Goal: Task Accomplishment & Management: Manage account settings

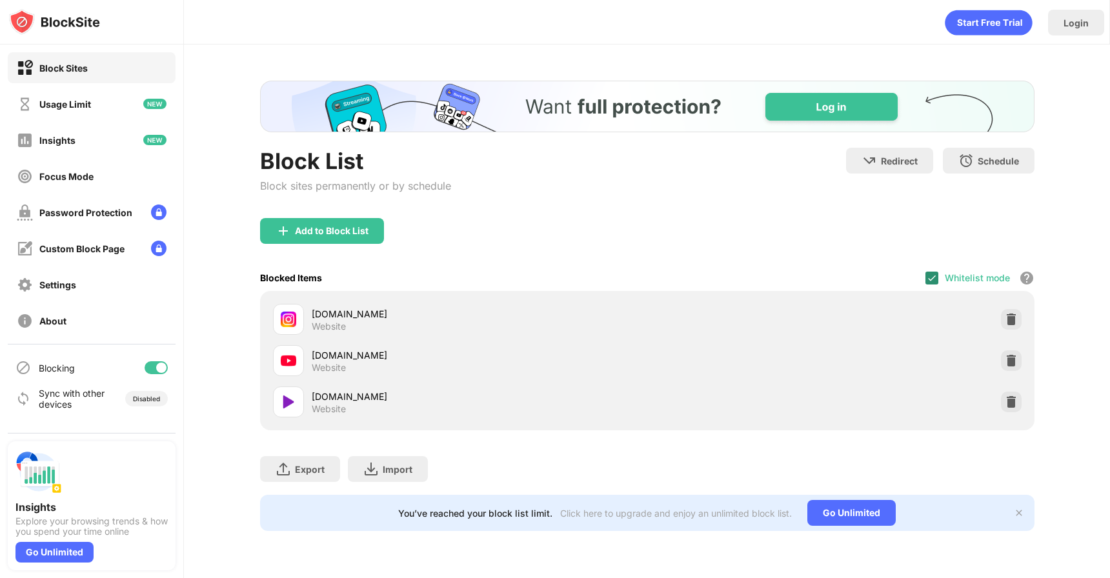
click at [933, 275] on img at bounding box center [932, 278] width 10 height 10
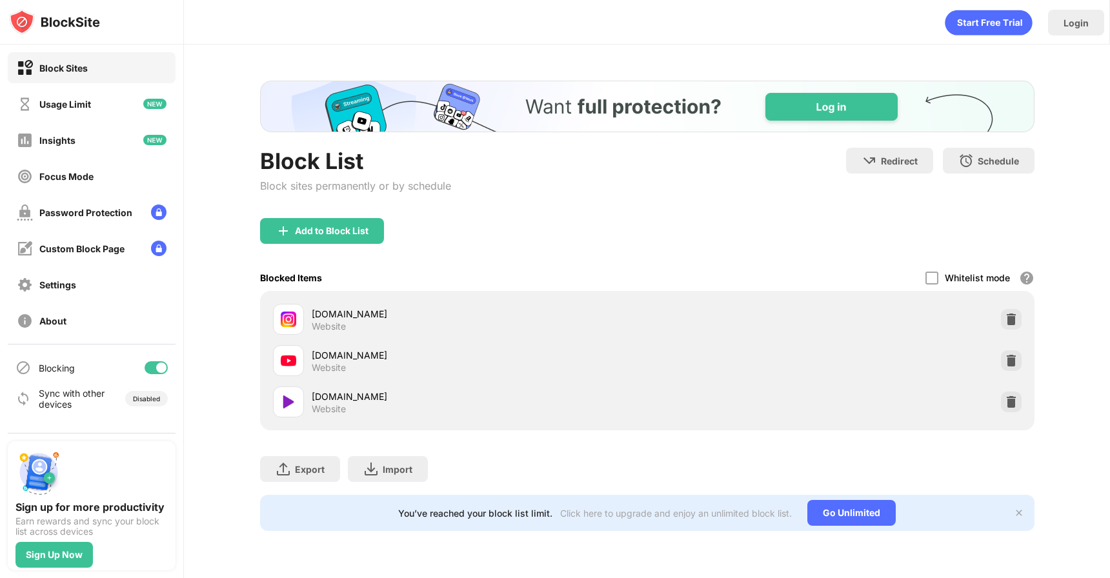
click at [936, 267] on div "Whitelist mode Block all websites except for those in your whitelist. Whitelist…" at bounding box center [979, 278] width 109 height 26
click at [935, 275] on div at bounding box center [931, 278] width 13 height 13
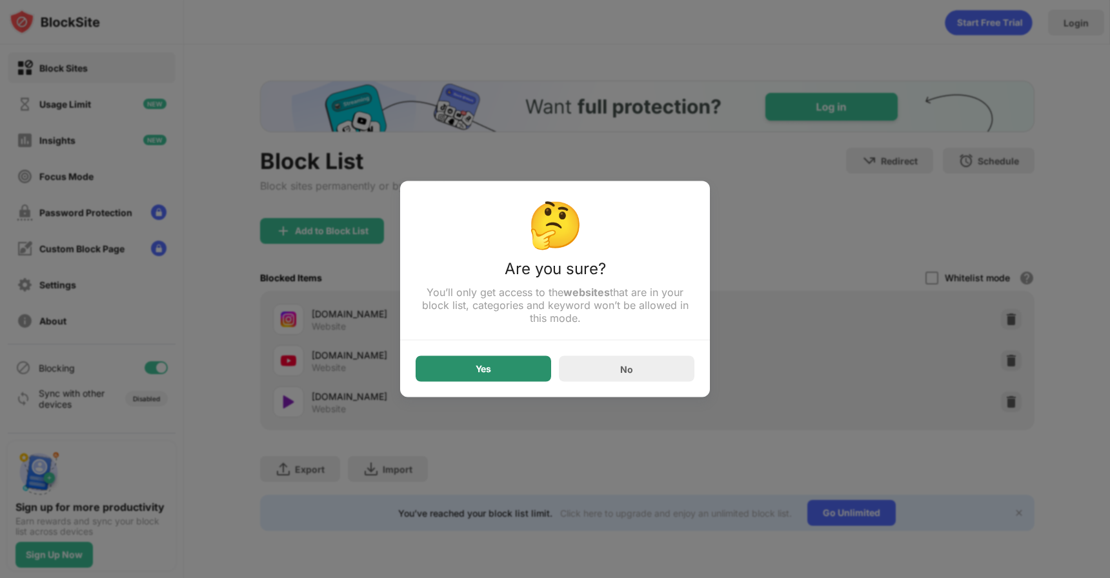
click at [509, 371] on div "Yes" at bounding box center [484, 369] width 136 height 26
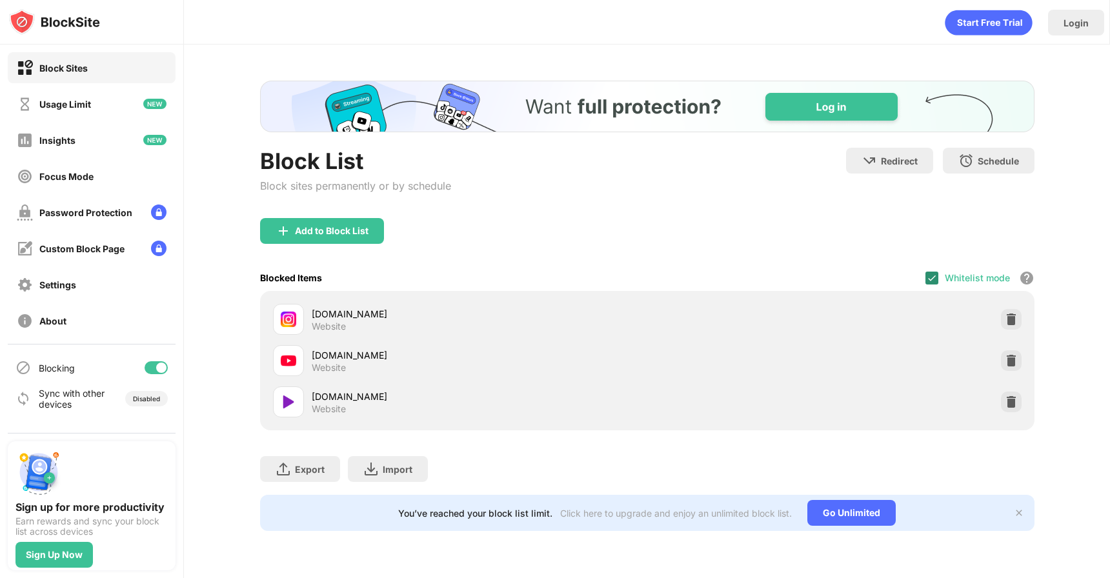
click at [932, 276] on img at bounding box center [932, 278] width 10 height 10
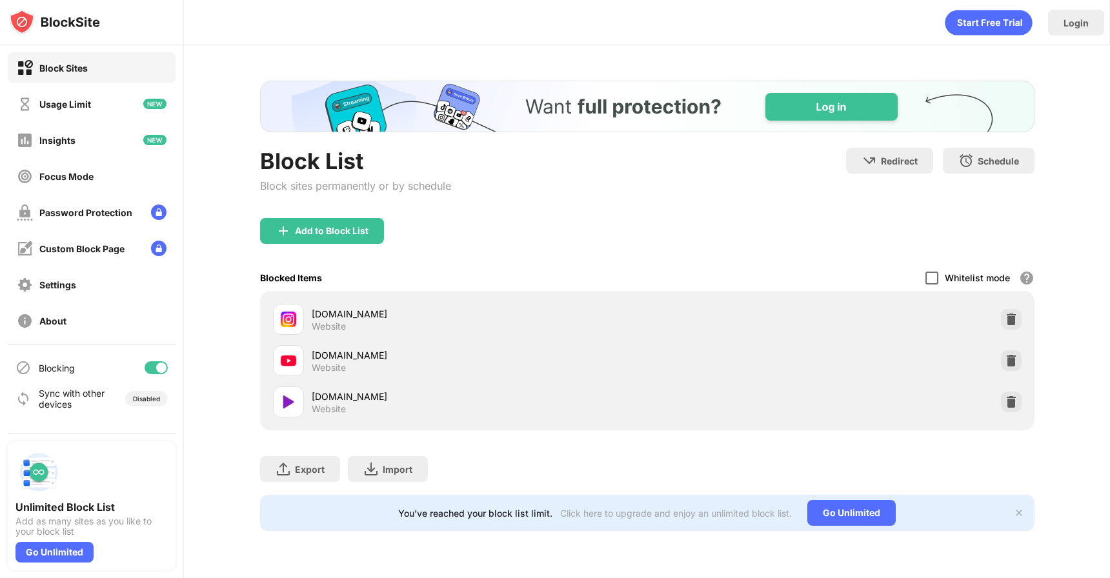
click at [927, 272] on div at bounding box center [931, 278] width 13 height 13
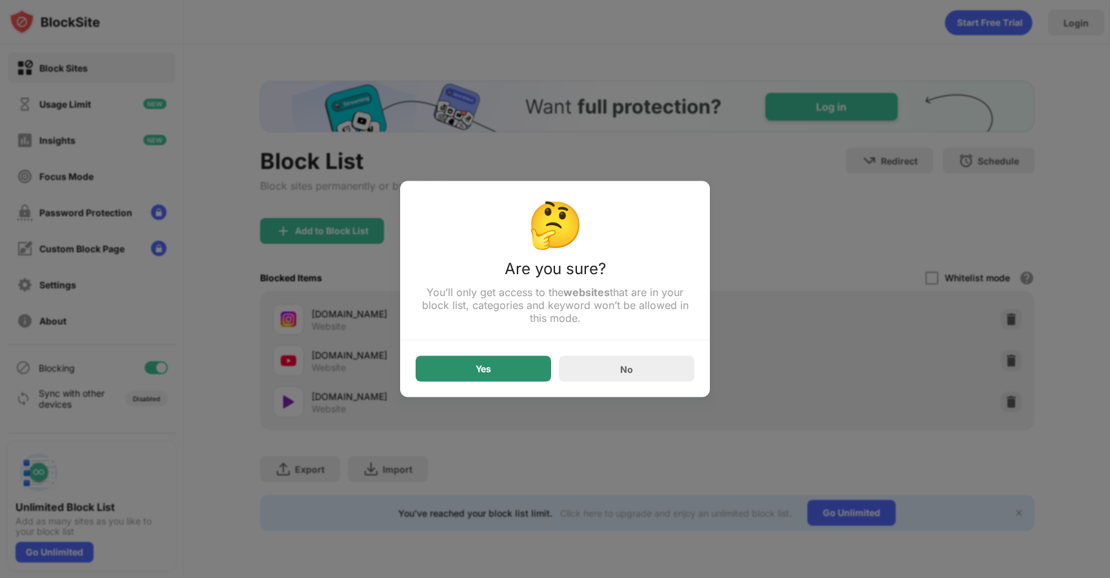
click at [503, 362] on div "Yes" at bounding box center [484, 369] width 136 height 26
